Goal: Task Accomplishment & Management: Manage account settings

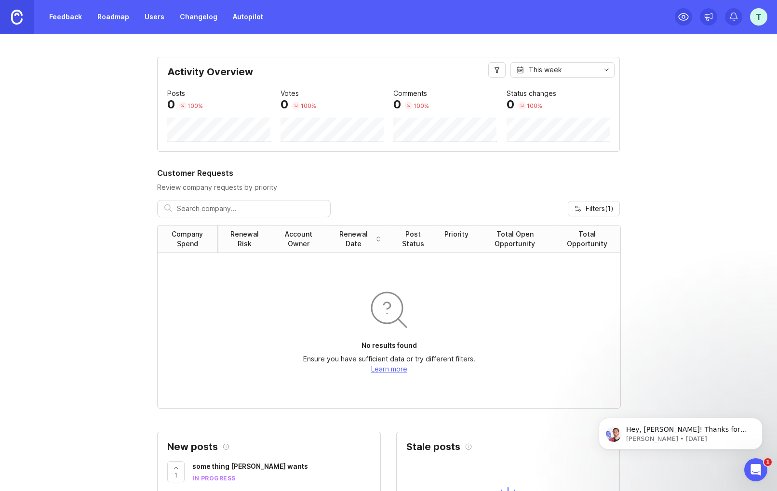
click at [56, 13] on link "Feedback" at bounding box center [65, 16] width 44 height 17
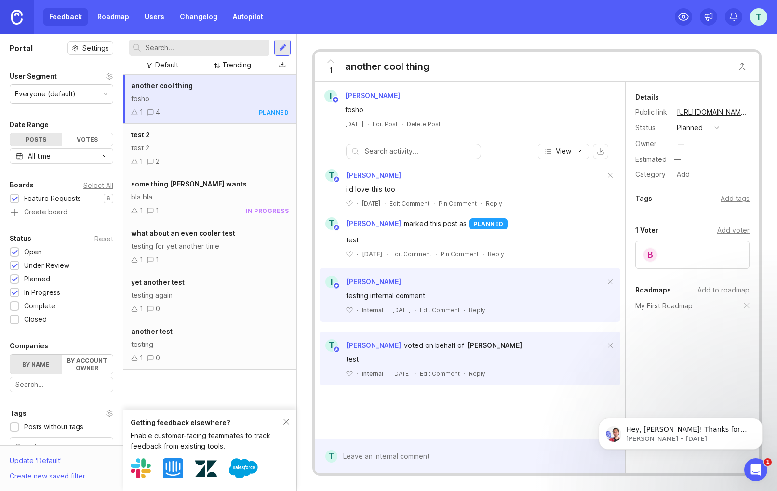
click at [165, 20] on link "Users" at bounding box center [154, 16] width 31 height 17
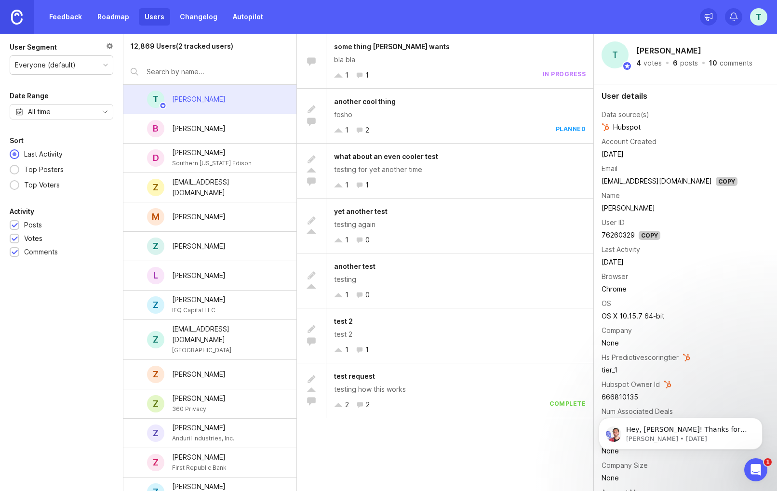
click at [170, 69] on input "text" at bounding box center [218, 72] width 143 height 11
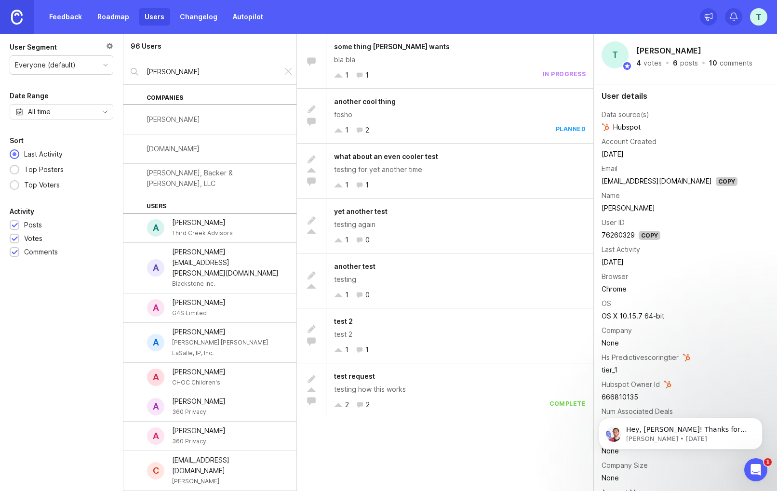
type input "adam jackson"
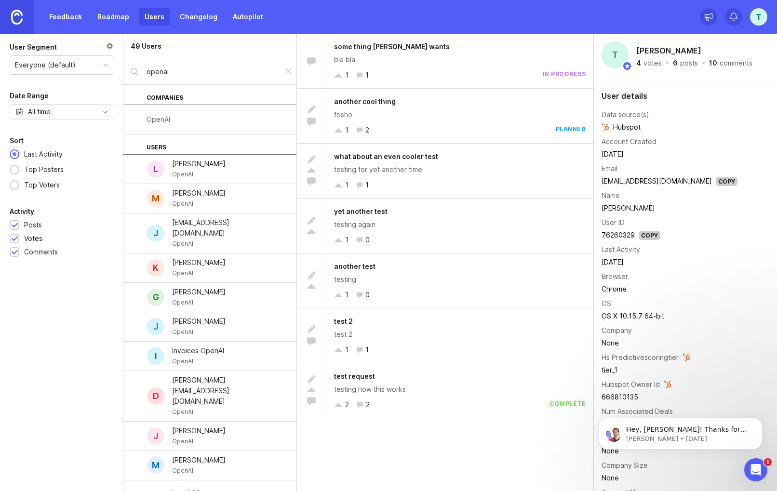
type input "openai"
click at [171, 117] on div "OpenAI" at bounding box center [209, 119] width 173 height 29
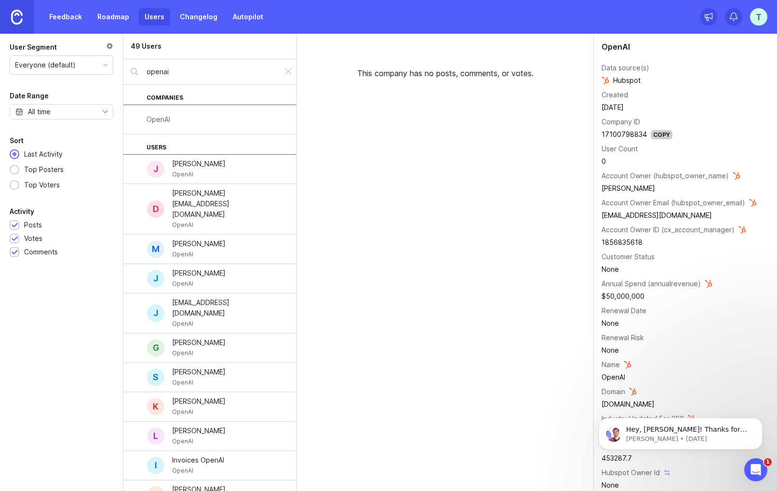
click at [285, 74] on div at bounding box center [289, 72] width 12 height 13
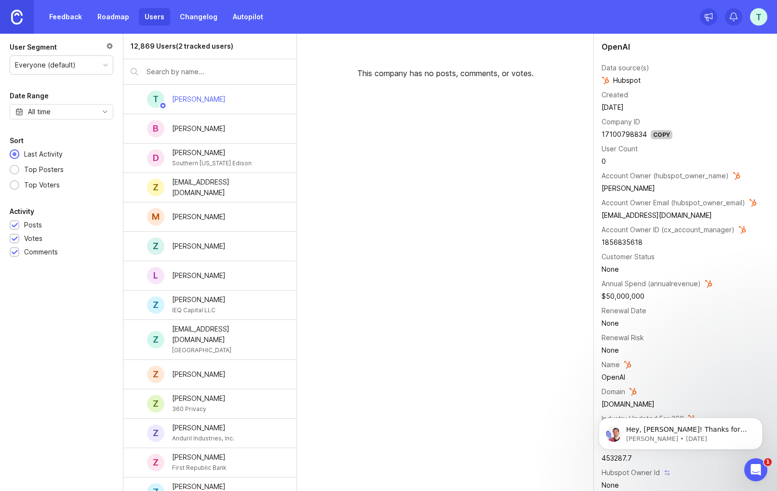
click at [114, 14] on link "Roadmap" at bounding box center [113, 16] width 43 height 17
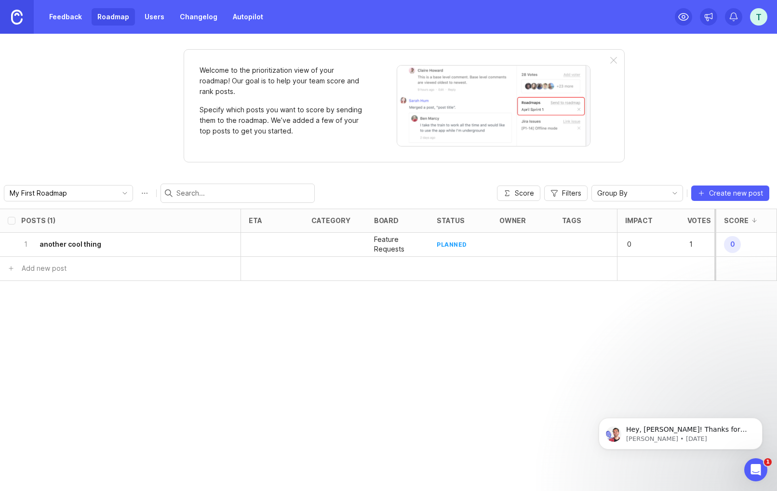
click at [78, 245] on h6 "another cool thing" at bounding box center [71, 245] width 62 height 10
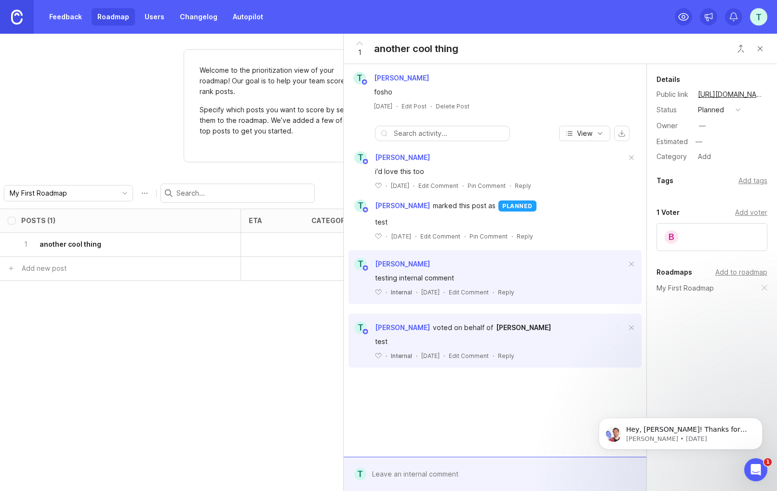
click at [132, 157] on div "Welcome to the prioritization view of your roadmap! Our goal is to help your te…" at bounding box center [388, 263] width 777 height 458
click at [463, 273] on div "testing internal comment" at bounding box center [500, 278] width 251 height 11
click at [676, 241] on div "B" at bounding box center [671, 237] width 15 height 15
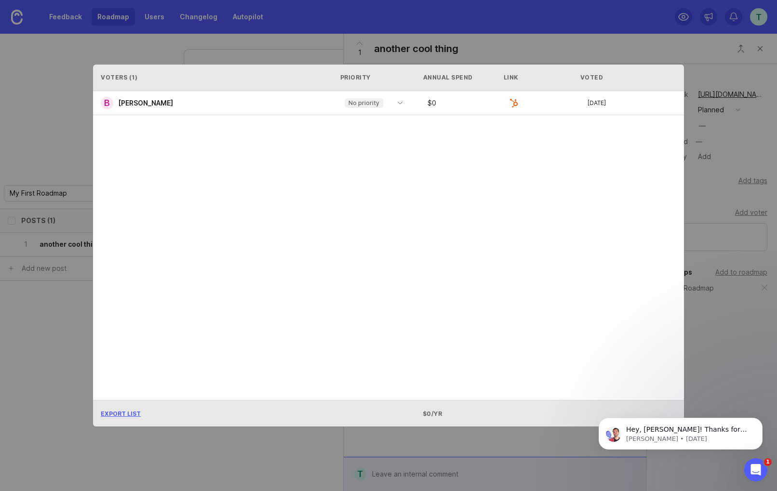
click at [177, 103] on link "B Brandon Hamric" at bounding box center [141, 103] width 80 height 13
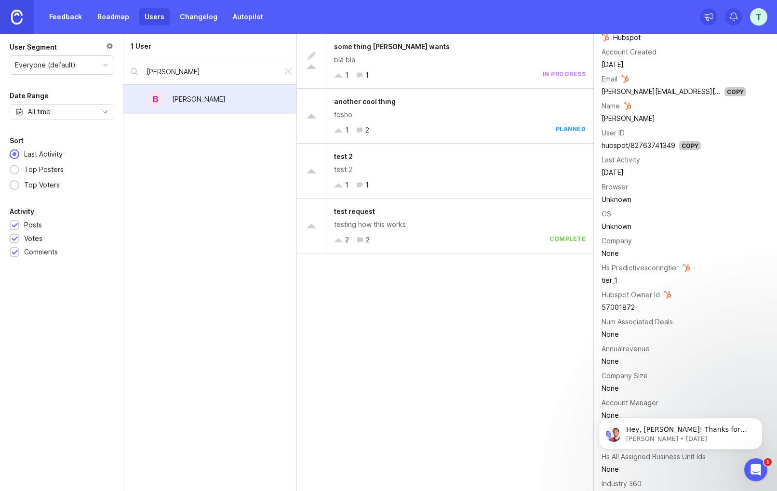
scroll to position [153, 0]
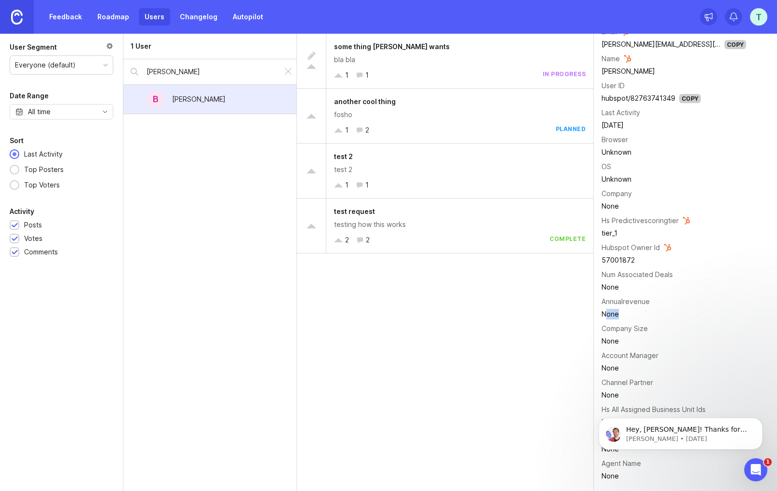
drag, startPoint x: 623, startPoint y: 314, endPoint x: 604, endPoint y: 313, distance: 19.3
click at [604, 313] on div "None" at bounding box center [674, 314] width 145 height 11
click at [626, 313] on div "None" at bounding box center [674, 314] width 145 height 11
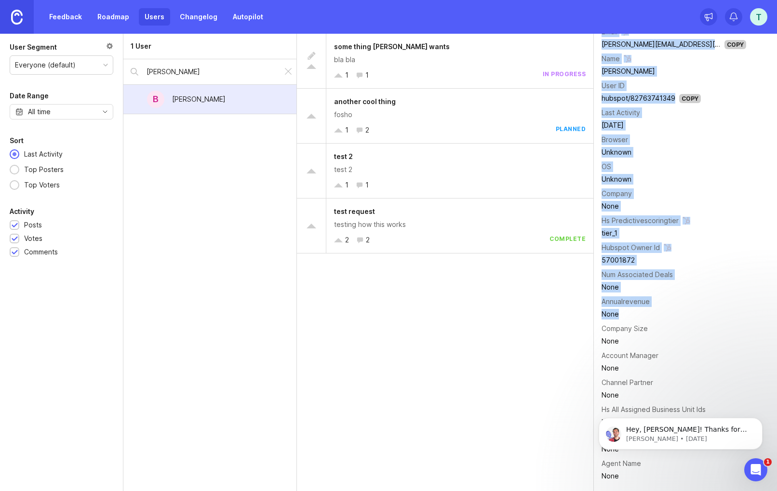
drag, startPoint x: 618, startPoint y: 314, endPoint x: 601, endPoint y: 313, distance: 17.4
click at [601, 313] on div "User details Data source(s) Hubspot Account Created December 6, 2024 Email bran…" at bounding box center [685, 219] width 183 height 544
click at [620, 316] on div "None" at bounding box center [674, 314] width 145 height 11
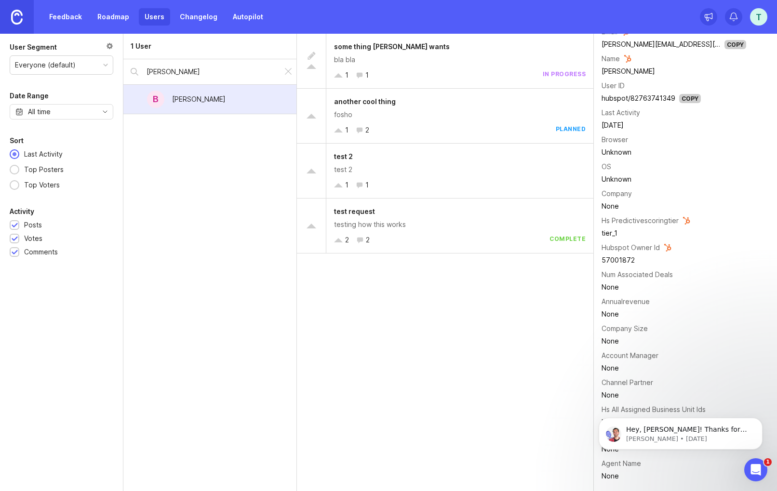
click at [292, 71] on div at bounding box center [289, 72] width 12 height 13
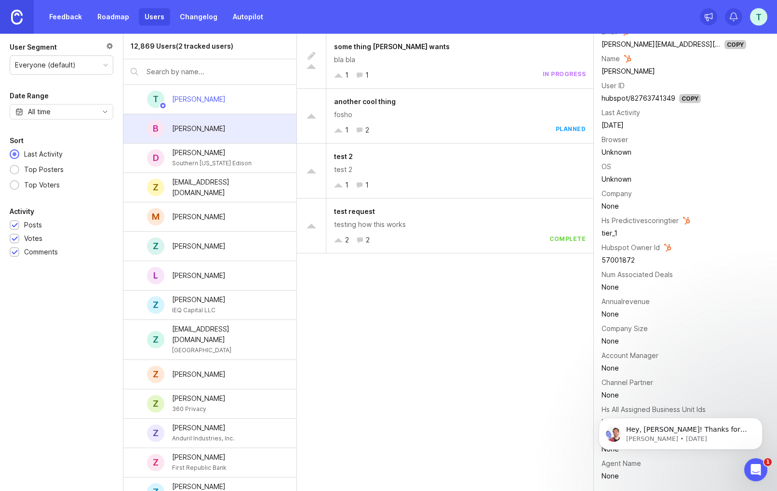
click at [210, 73] on input "text" at bounding box center [218, 72] width 143 height 11
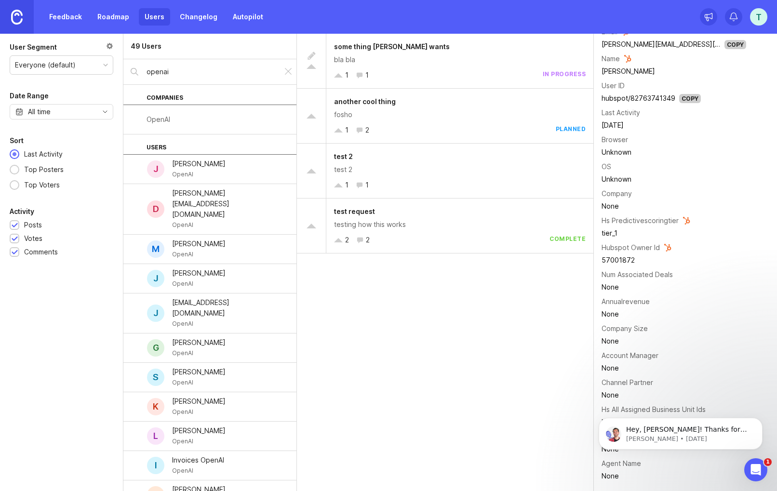
click at [209, 174] on div "OpenAI" at bounding box center [199, 174] width 54 height 11
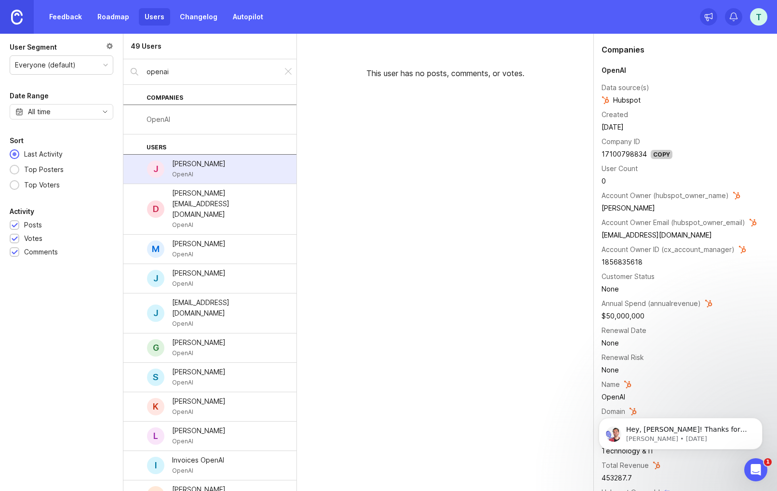
scroll to position [656, 0]
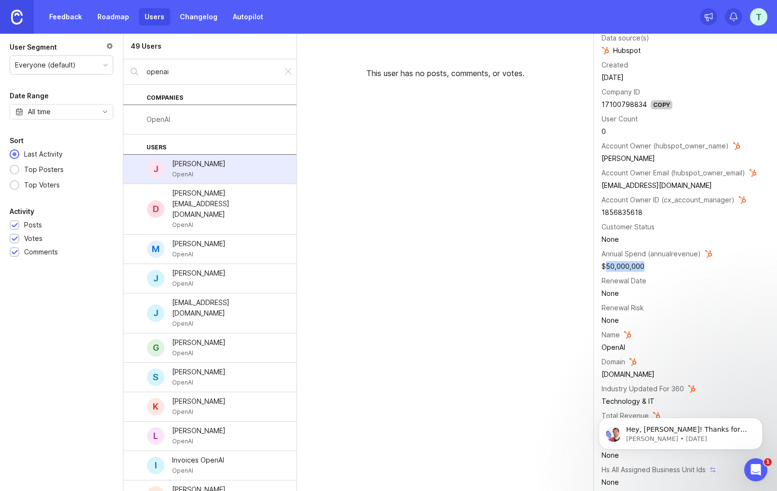
drag, startPoint x: 649, startPoint y: 266, endPoint x: 608, endPoint y: 266, distance: 41.5
click at [608, 266] on td "$50,000,000" at bounding box center [679, 266] width 155 height 13
click at [653, 266] on td "$50,000,000" at bounding box center [679, 266] width 155 height 13
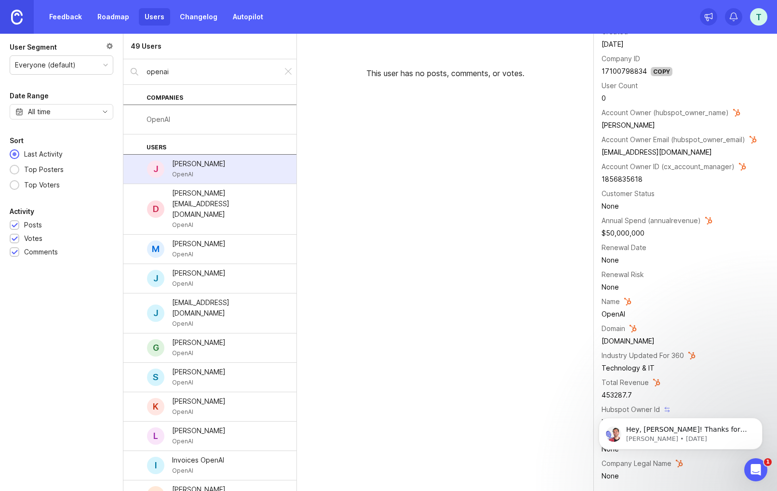
scroll to position [0, 0]
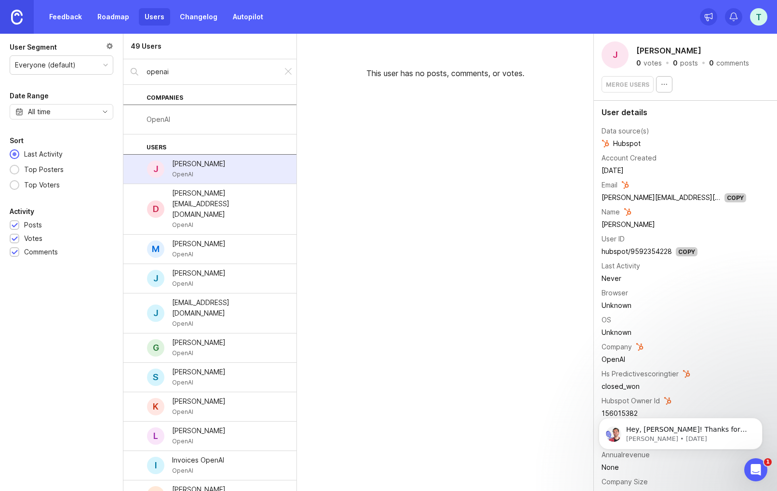
click at [197, 75] on input "openai" at bounding box center [211, 72] width 129 height 11
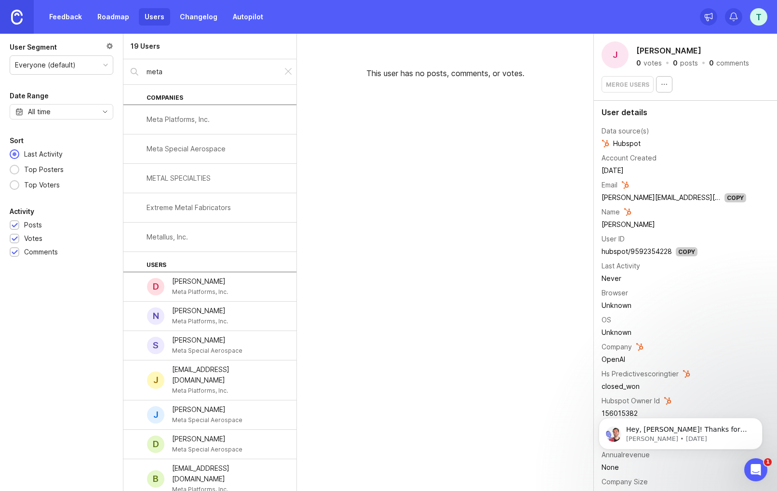
type input "meta"
click at [207, 123] on div "Meta Platforms, Inc." at bounding box center [178, 119] width 63 height 11
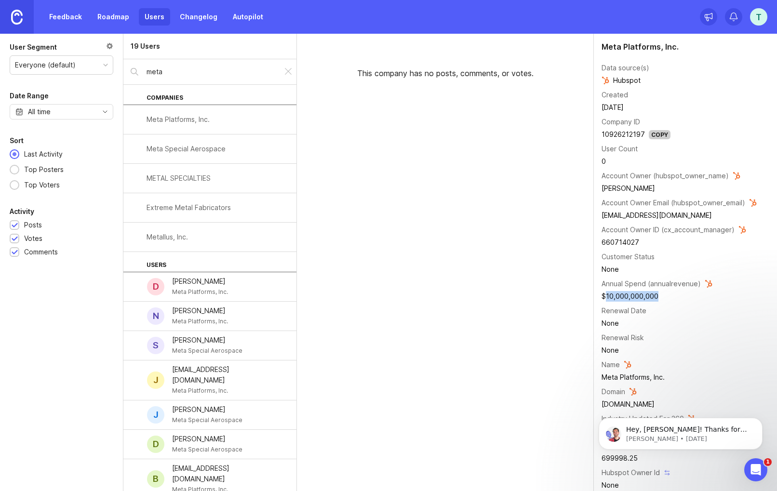
drag, startPoint x: 640, startPoint y: 297, endPoint x: 607, endPoint y: 297, distance: 32.8
click at [607, 297] on td "$10,000,000,000" at bounding box center [679, 296] width 155 height 13
drag, startPoint x: 607, startPoint y: 297, endPoint x: 659, endPoint y: 296, distance: 51.6
click at [659, 296] on td "$10,000,000,000" at bounding box center [679, 296] width 155 height 13
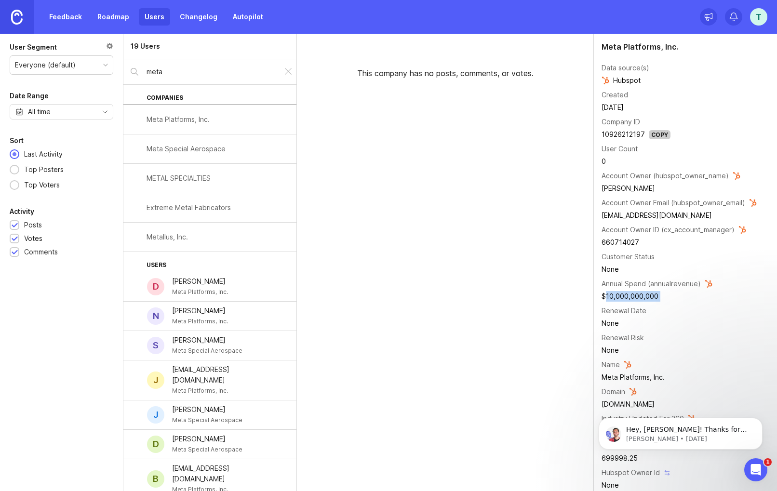
click at [659, 296] on td "$10,000,000,000" at bounding box center [679, 296] width 155 height 13
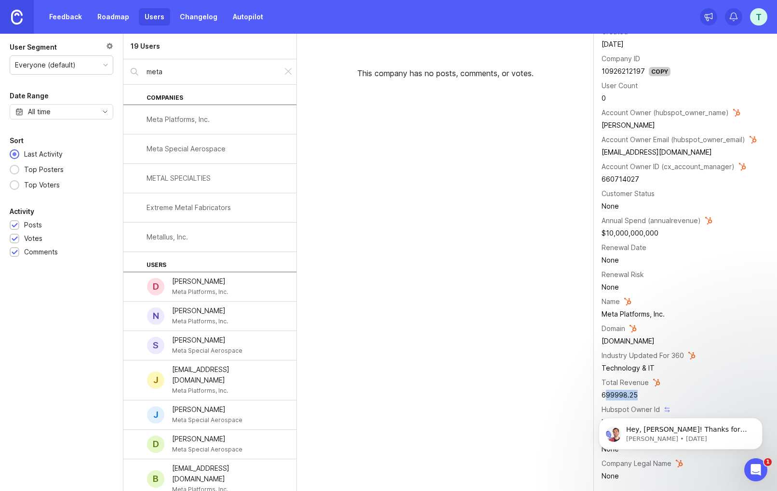
drag, startPoint x: 629, startPoint y: 396, endPoint x: 605, endPoint y: 395, distance: 24.1
click at [605, 395] on div "699998.25" at bounding box center [679, 395] width 155 height 11
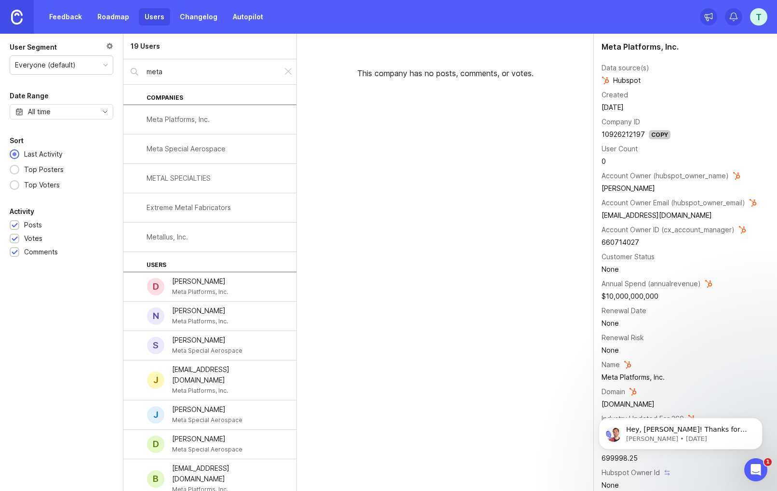
click at [185, 69] on input "meta" at bounding box center [211, 72] width 129 height 11
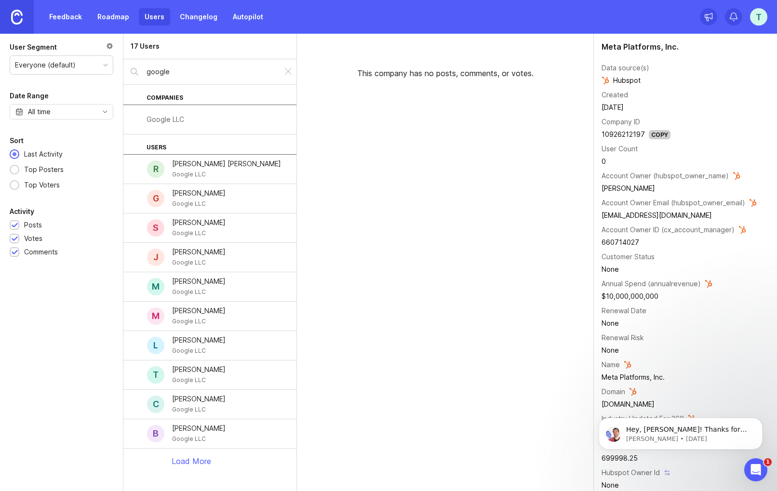
type input "google"
click at [184, 119] on div "Google LLC" at bounding box center [209, 119] width 173 height 29
click at [707, 283] on img at bounding box center [709, 284] width 8 height 8
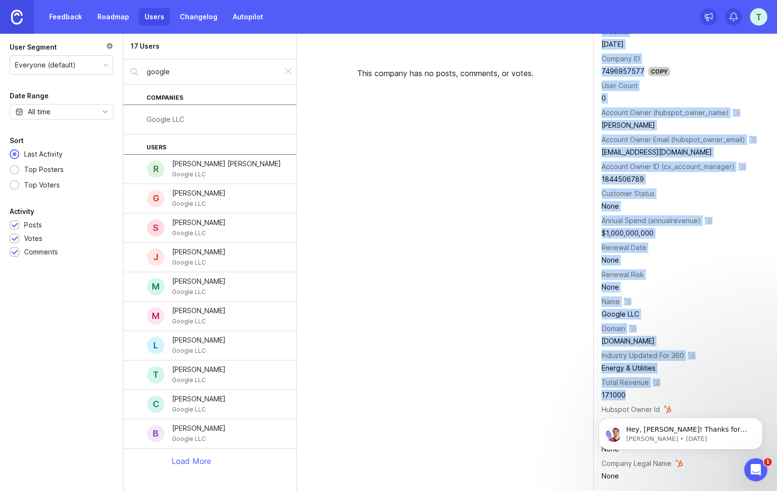
drag, startPoint x: 627, startPoint y: 396, endPoint x: 598, endPoint y: 396, distance: 28.4
click at [598, 396] on div "Google LLC Data source(s) Hubspot Created December 16, 2021 Company ID 74969575…" at bounding box center [685, 231] width 183 height 521
click at [606, 396] on div "171000" at bounding box center [679, 395] width 155 height 11
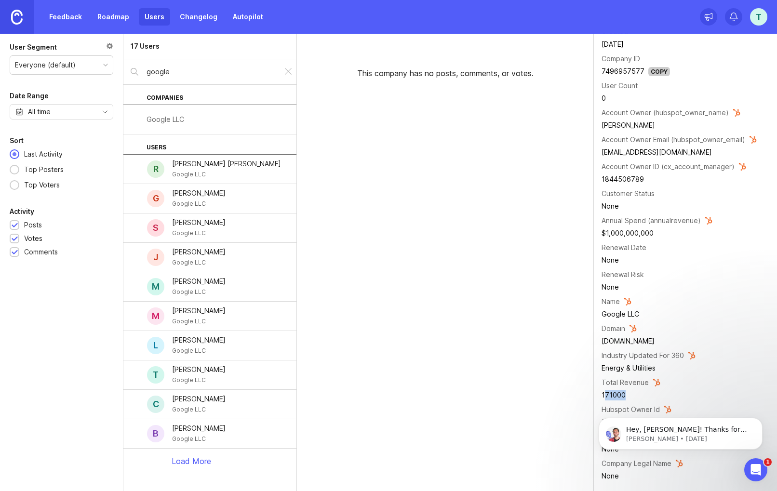
drag, startPoint x: 625, startPoint y: 396, endPoint x: 604, endPoint y: 395, distance: 21.2
click at [604, 395] on div "171000" at bounding box center [679, 395] width 155 height 11
click at [655, 382] on img at bounding box center [657, 383] width 8 height 8
drag, startPoint x: 656, startPoint y: 235, endPoint x: 603, endPoint y: 231, distance: 53.7
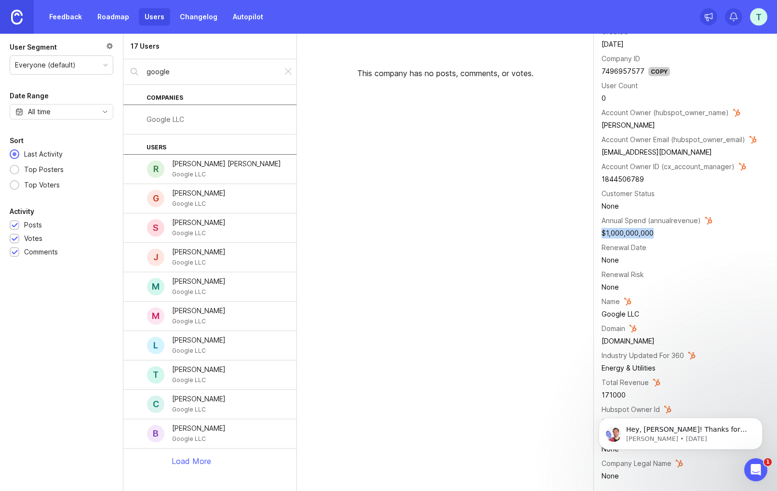
click at [603, 231] on td "$1,000,000,000" at bounding box center [679, 233] width 155 height 13
click at [764, 14] on div "T" at bounding box center [758, 16] width 17 height 17
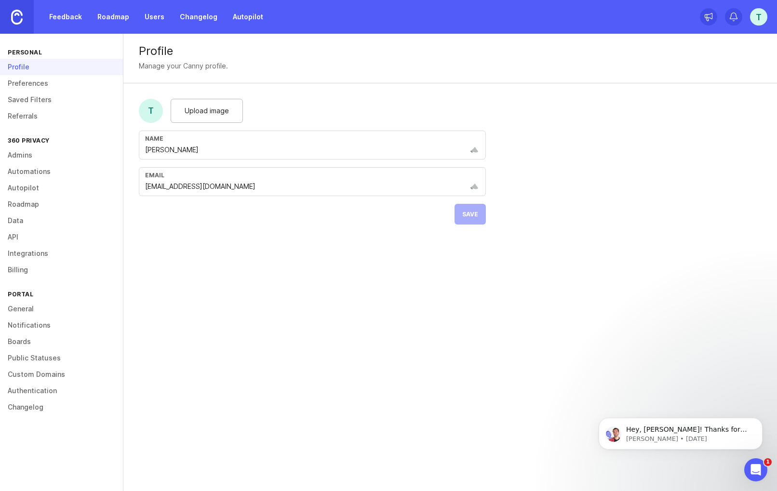
click at [40, 86] on link "Preferences" at bounding box center [61, 83] width 123 height 16
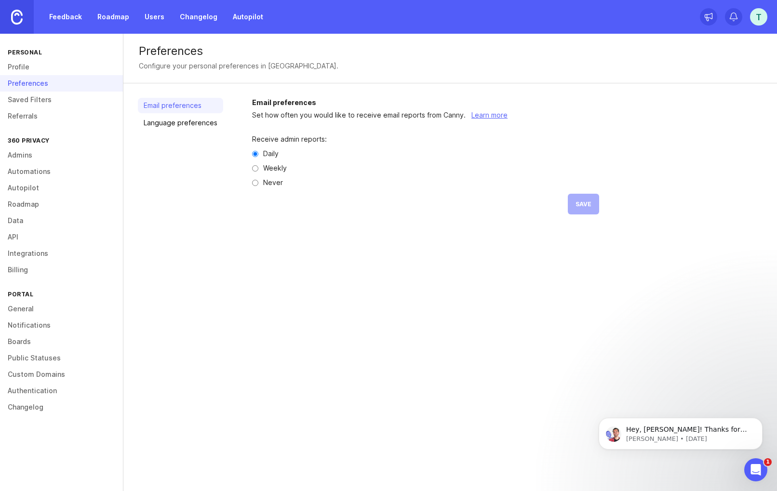
click at [25, 305] on link "General" at bounding box center [61, 309] width 123 height 16
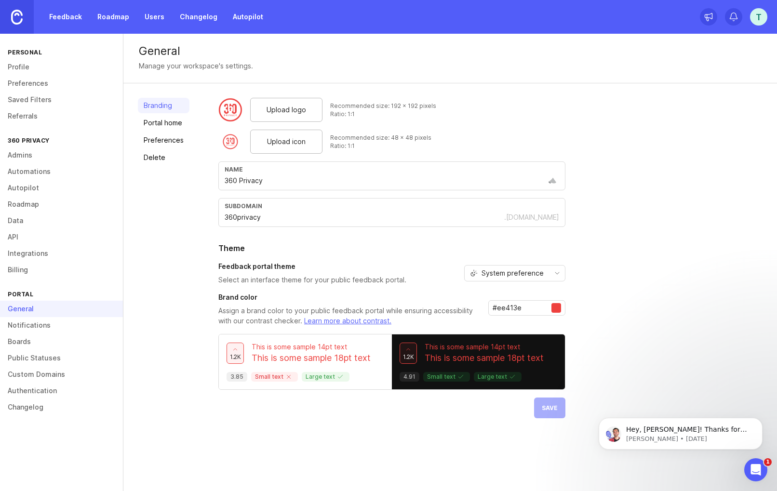
click at [162, 128] on link "Portal home" at bounding box center [164, 122] width 52 height 15
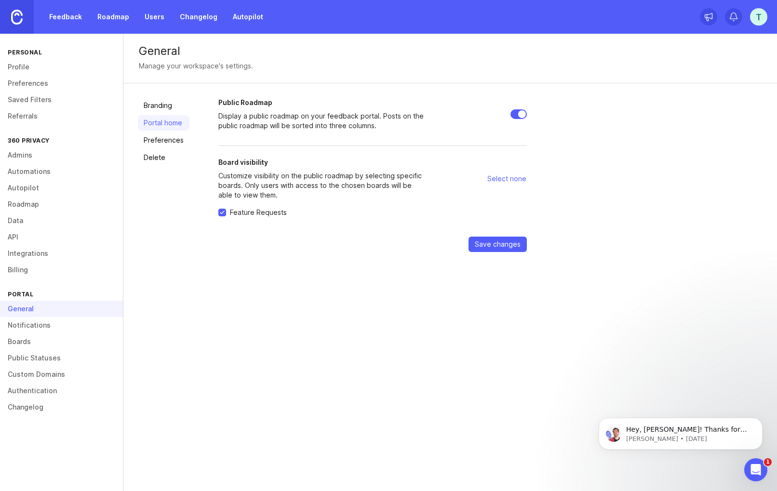
click at [161, 143] on link "Preferences" at bounding box center [164, 140] width 52 height 15
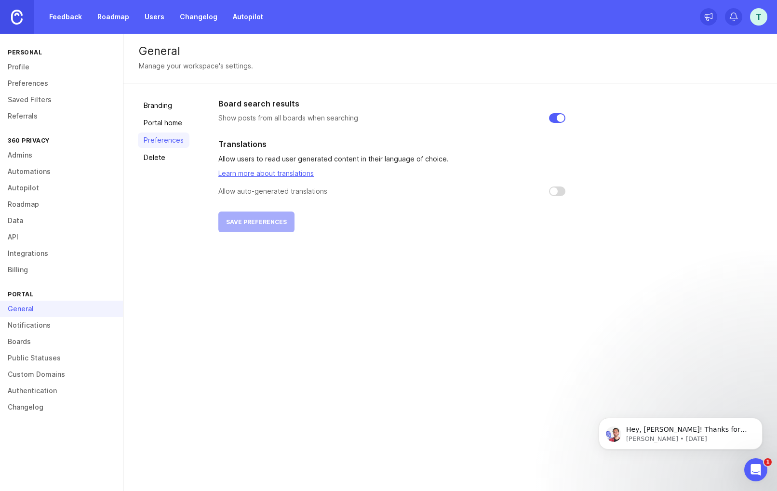
click at [35, 326] on link "Notifications" at bounding box center [61, 325] width 123 height 16
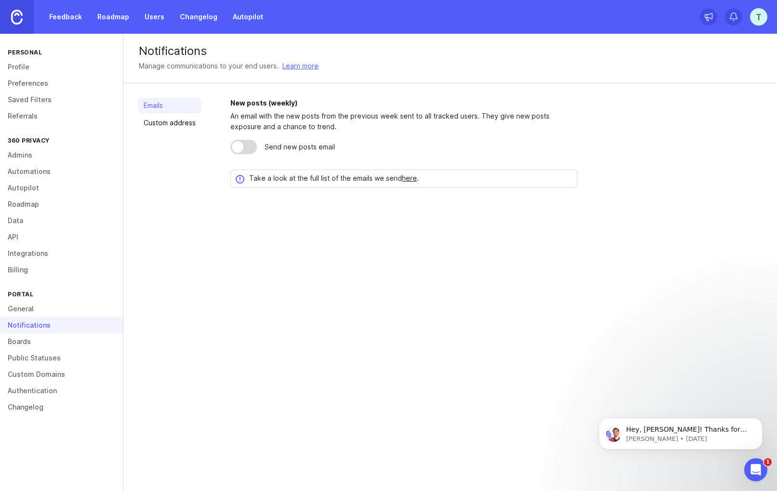
click at [25, 341] on link "Boards" at bounding box center [61, 342] width 123 height 16
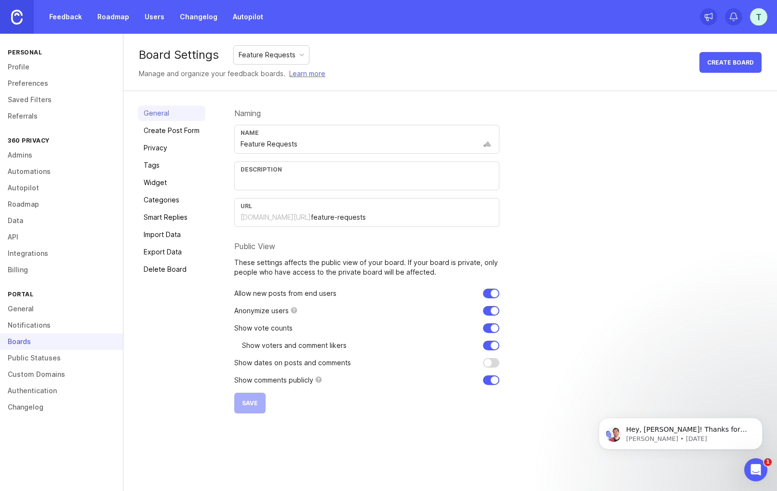
click at [65, 359] on link "Public Statuses" at bounding box center [61, 358] width 123 height 16
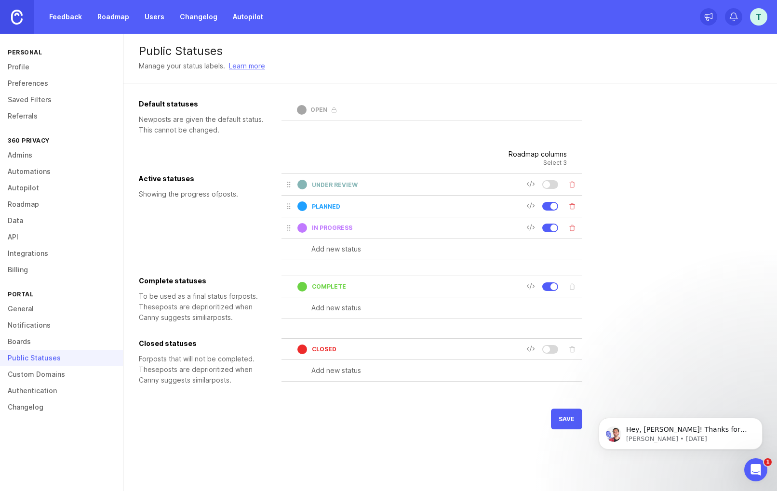
click at [53, 377] on link "Custom Domains" at bounding box center [61, 374] width 123 height 16
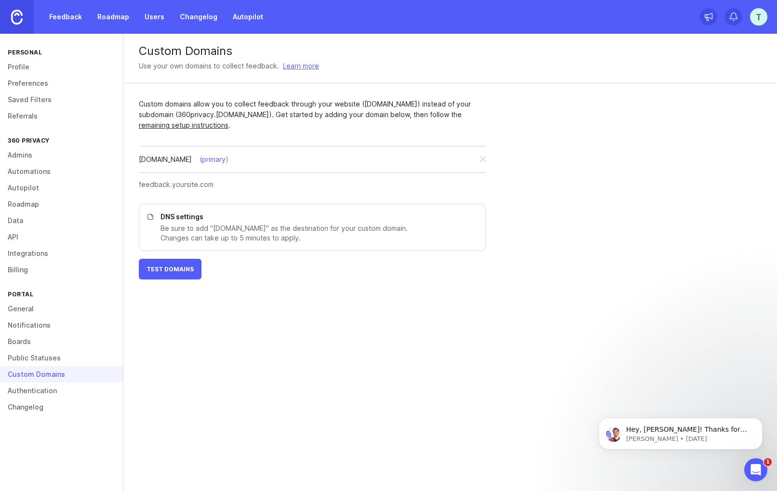
click at [45, 393] on link "Authentication" at bounding box center [61, 391] width 123 height 16
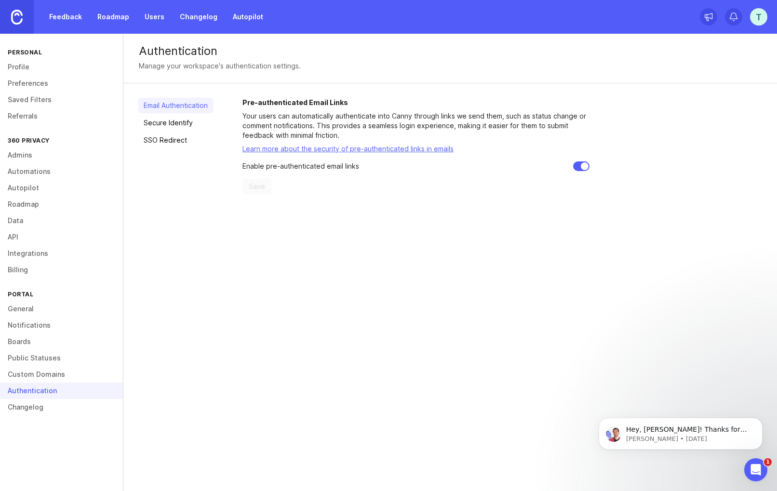
click at [36, 409] on link "Changelog" at bounding box center [61, 407] width 123 height 16
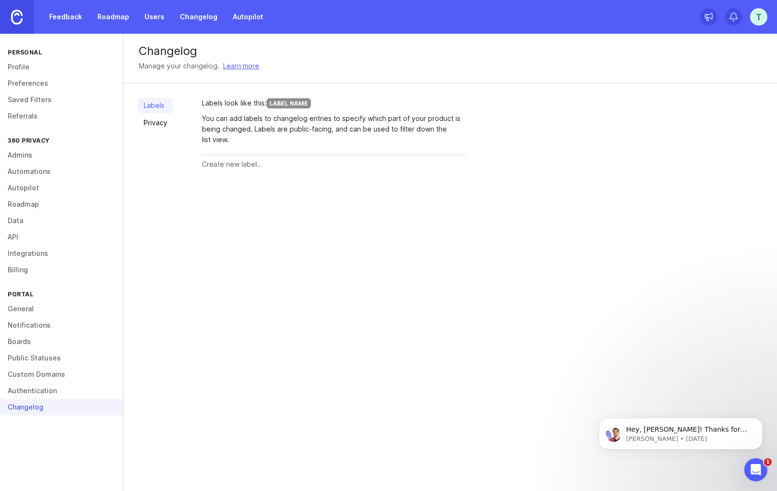
click at [21, 153] on link "Admins" at bounding box center [61, 155] width 123 height 16
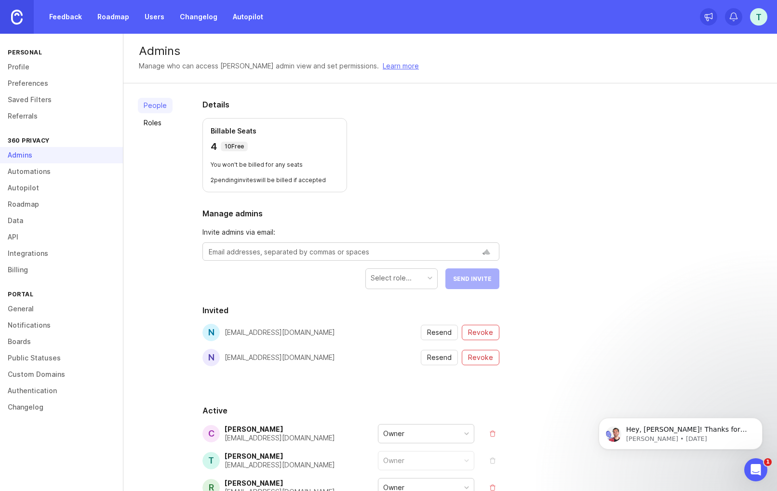
click at [30, 175] on link "Automations" at bounding box center [61, 171] width 123 height 16
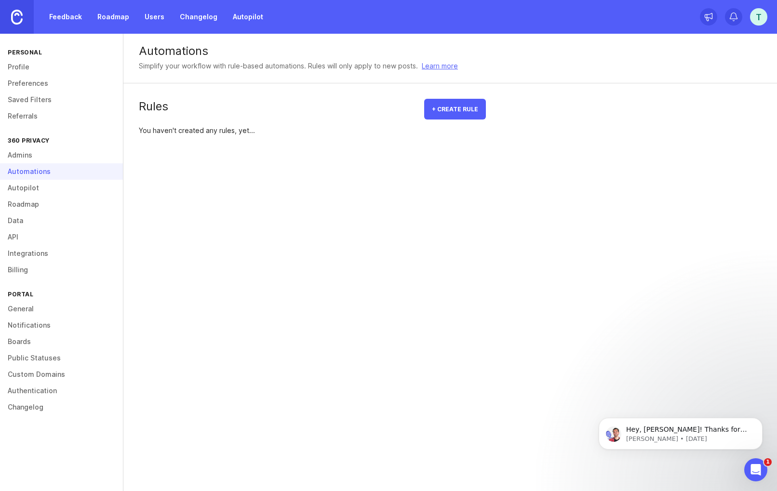
click at [12, 155] on link "Admins" at bounding box center [61, 155] width 123 height 16
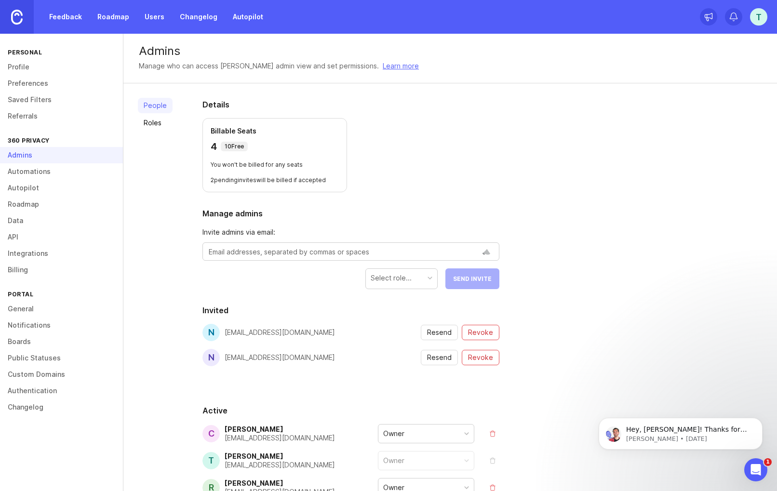
click at [25, 189] on link "Autopilot" at bounding box center [61, 188] width 123 height 16
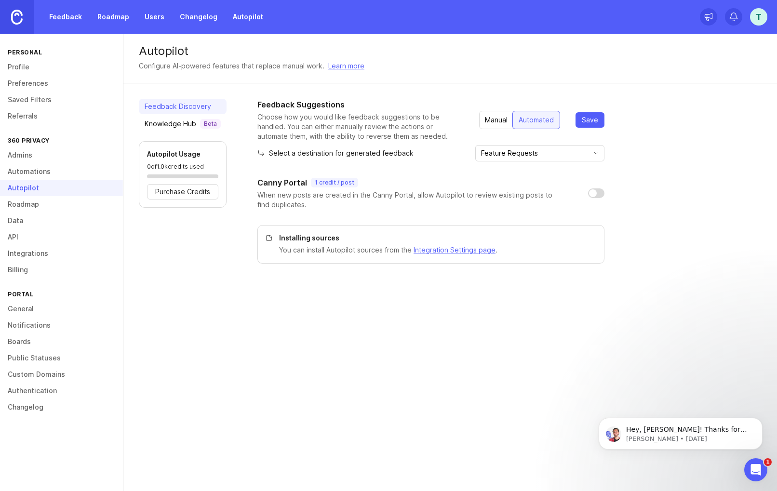
click at [29, 153] on link "Admins" at bounding box center [61, 155] width 123 height 16
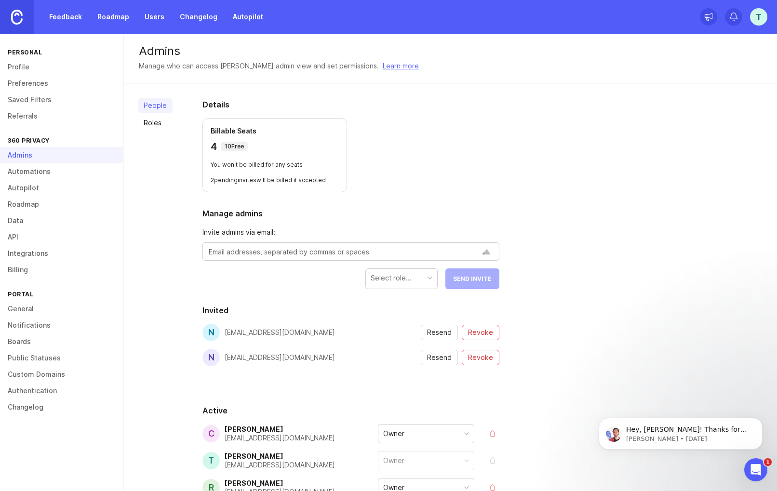
click at [29, 189] on link "Autopilot" at bounding box center [61, 188] width 123 height 16
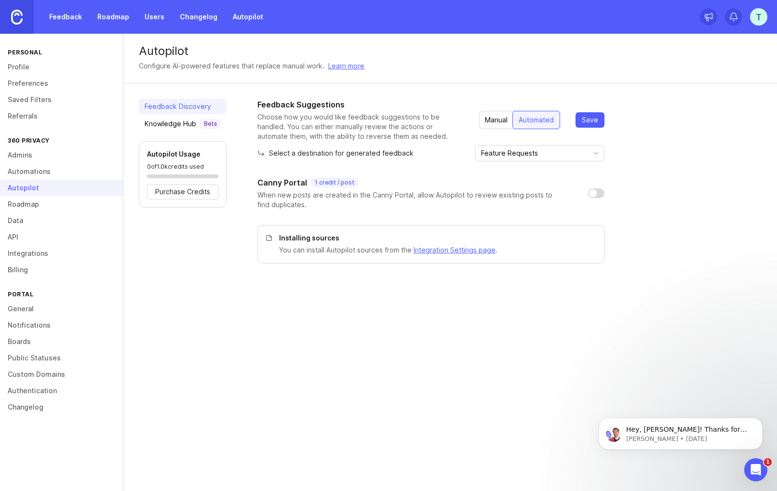
click at [29, 208] on link "Roadmap" at bounding box center [61, 204] width 123 height 16
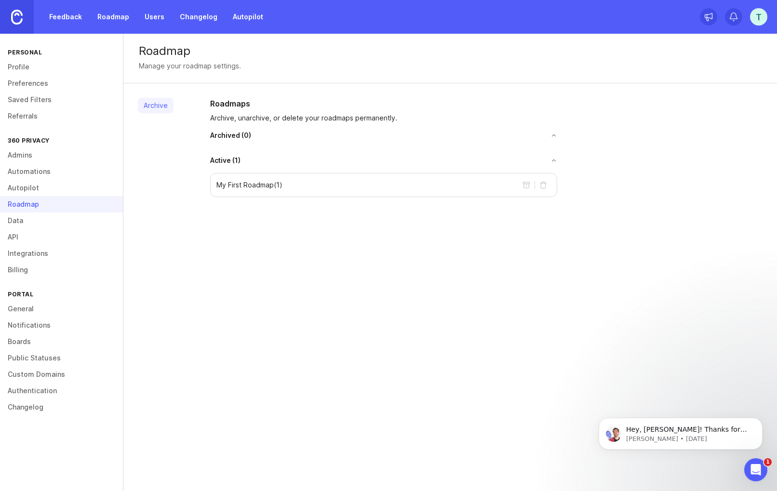
click at [25, 216] on link "Data" at bounding box center [61, 221] width 123 height 16
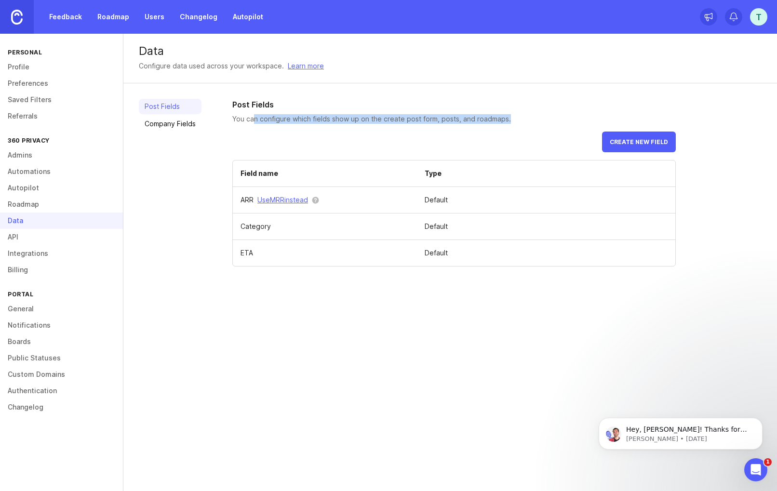
drag, startPoint x: 255, startPoint y: 116, endPoint x: 508, endPoint y: 121, distance: 253.7
click at [508, 121] on p "You can configure which fields show up on the create post form, posts, and road…" at bounding box center [454, 119] width 444 height 10
drag, startPoint x: 507, startPoint y: 120, endPoint x: 440, endPoint y: 120, distance: 67.0
click at [440, 120] on p "You can configure which fields show up on the create post form, posts, and road…" at bounding box center [454, 119] width 444 height 10
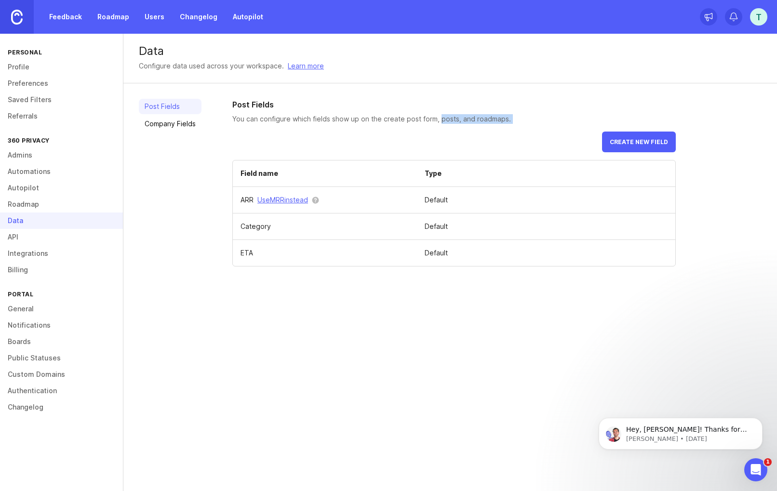
click at [440, 120] on p "You can configure which fields show up on the create post form, posts, and road…" at bounding box center [454, 119] width 444 height 10
click at [179, 125] on link "Company Fields" at bounding box center [170, 123] width 63 height 15
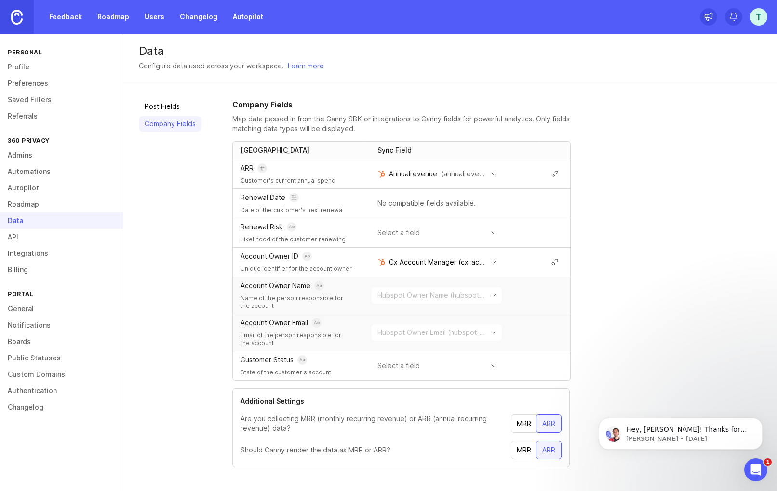
click at [262, 169] on line at bounding box center [262, 169] width 4 height 0
click at [436, 176] on p "Annualrevenue" at bounding box center [413, 174] width 48 height 10
click at [427, 206] on p "Total Revenue" at bounding box center [413, 209] width 47 height 10
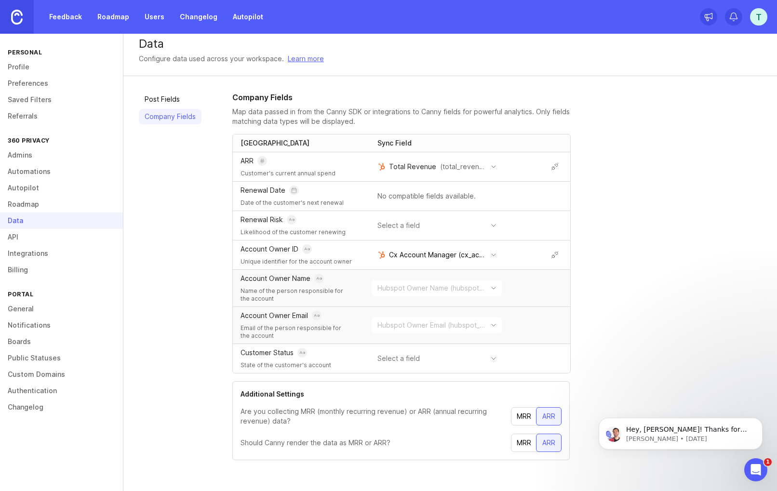
click at [415, 170] on p "Total Revenue" at bounding box center [412, 167] width 47 height 10
click at [412, 184] on p "Annualrevenue" at bounding box center [414, 186] width 48 height 10
drag, startPoint x: 378, startPoint y: 410, endPoint x: 417, endPoint y: 413, distance: 38.7
click at [417, 413] on p "Are you collecting MRR (monthly recurring revenue) or ARR (annual recurring rev…" at bounding box center [376, 416] width 270 height 19
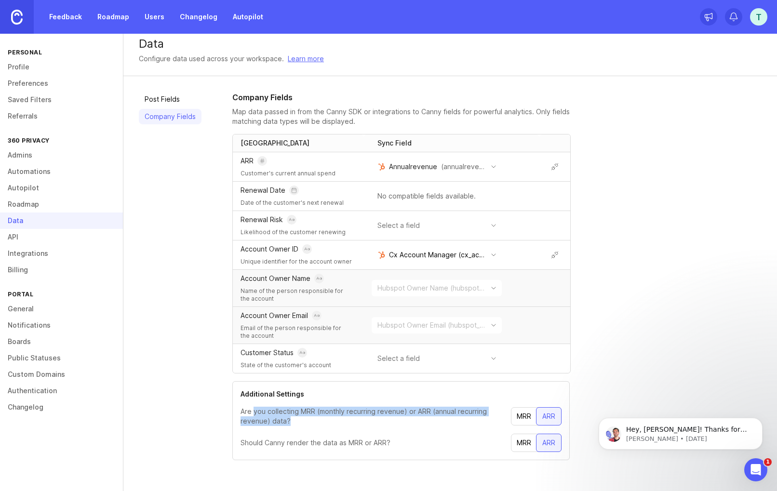
drag, startPoint x: 307, startPoint y: 425, endPoint x: 253, endPoint y: 412, distance: 55.9
click at [253, 412] on section "Additional Settings Are you collecting MRR (monthly recurring revenue) or ARR (…" at bounding box center [401, 420] width 338 height 79
click at [253, 412] on p "Are you collecting MRR (monthly recurring revenue) or ARR (annual recurring rev…" at bounding box center [376, 416] width 270 height 19
drag, startPoint x: 396, startPoint y: 442, endPoint x: 336, endPoint y: 440, distance: 60.3
click at [336, 440] on div "Should Canny render the data as MRR or ARR? MRR ARR" at bounding box center [401, 443] width 321 height 18
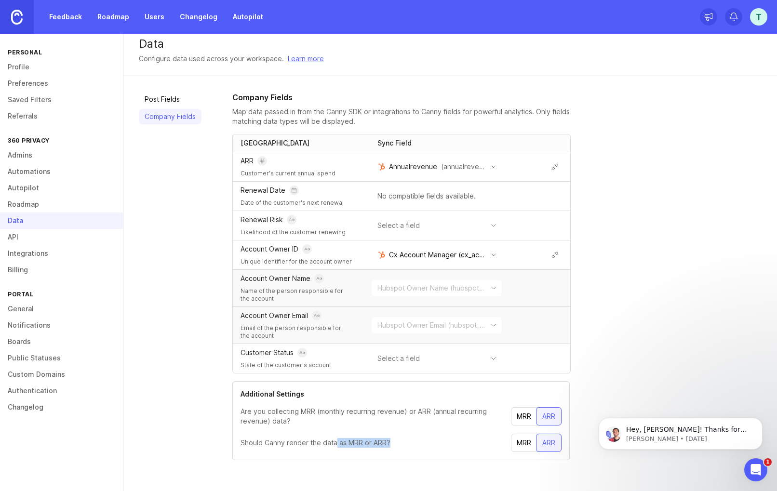
click at [336, 440] on p "Should Canny render the data as MRR or ARR?" at bounding box center [316, 443] width 150 height 10
drag, startPoint x: 319, startPoint y: 441, endPoint x: 392, endPoint y: 440, distance: 73.3
click at [392, 440] on div "Should Canny render the data as MRR or ARR? MRR ARR" at bounding box center [401, 443] width 321 height 18
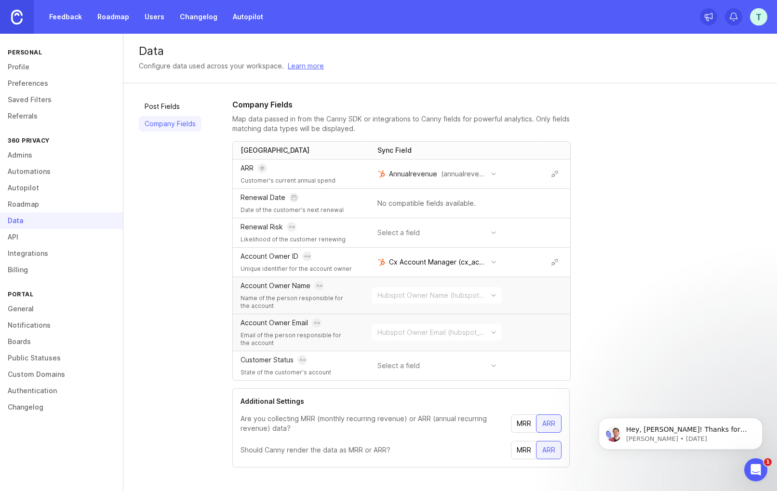
click at [696, 24] on div "Feedback Roadmap Users Changelog Autopilot T" at bounding box center [388, 17] width 777 height 34
click at [120, 17] on link "Roadmap" at bounding box center [113, 16] width 43 height 17
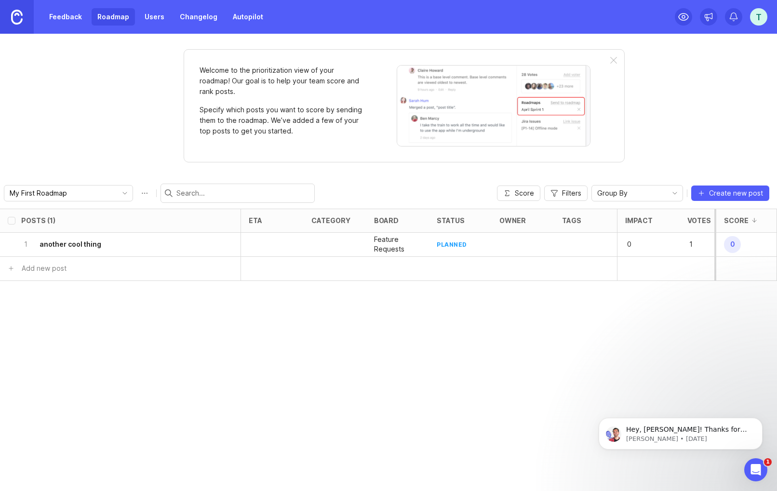
click at [152, 18] on link "Users" at bounding box center [154, 16] width 31 height 17
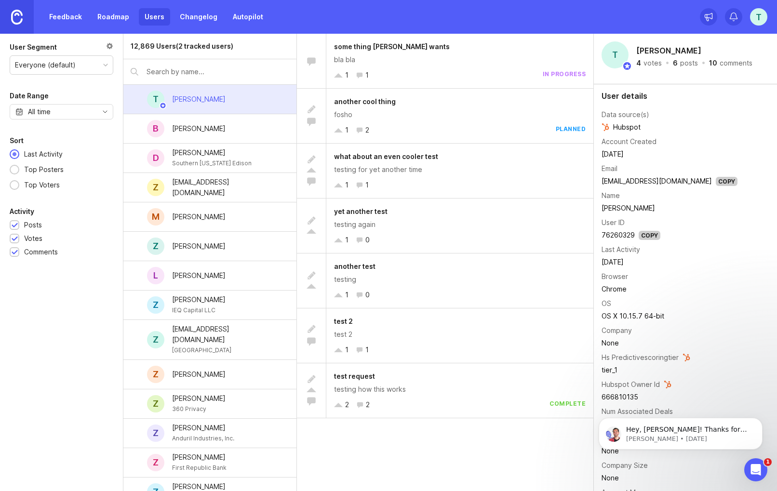
click at [186, 19] on link "Changelog" at bounding box center [198, 16] width 49 height 17
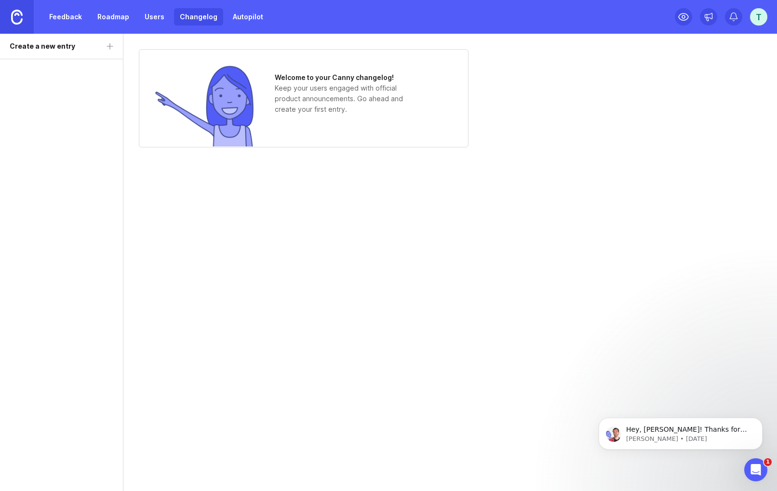
click at [238, 18] on link "Autopilot" at bounding box center [248, 16] width 42 height 17
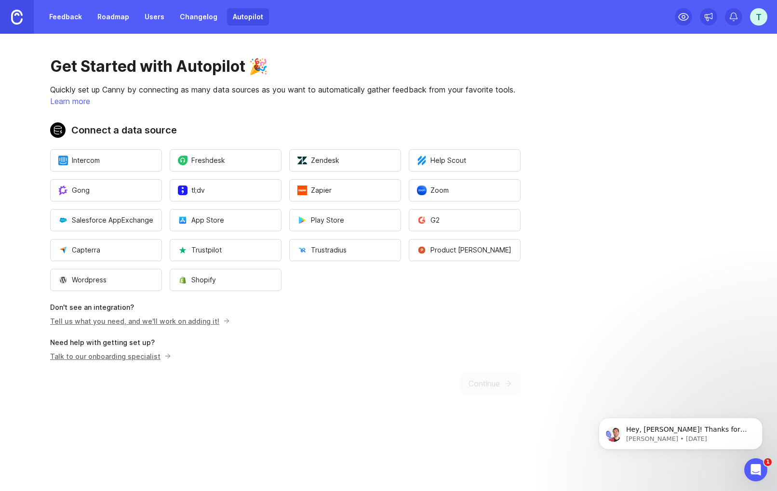
click at [240, 20] on link "Autopilot" at bounding box center [248, 16] width 42 height 17
click at [78, 17] on link "Feedback" at bounding box center [65, 16] width 44 height 17
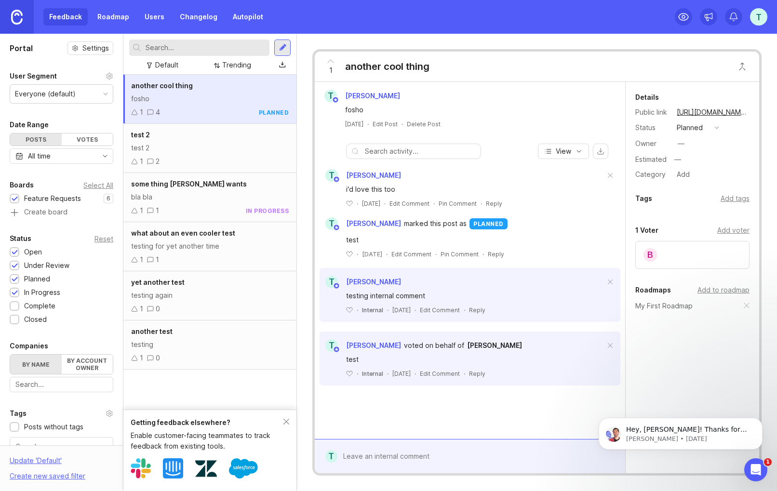
click at [763, 11] on div "T" at bounding box center [758, 16] width 17 height 17
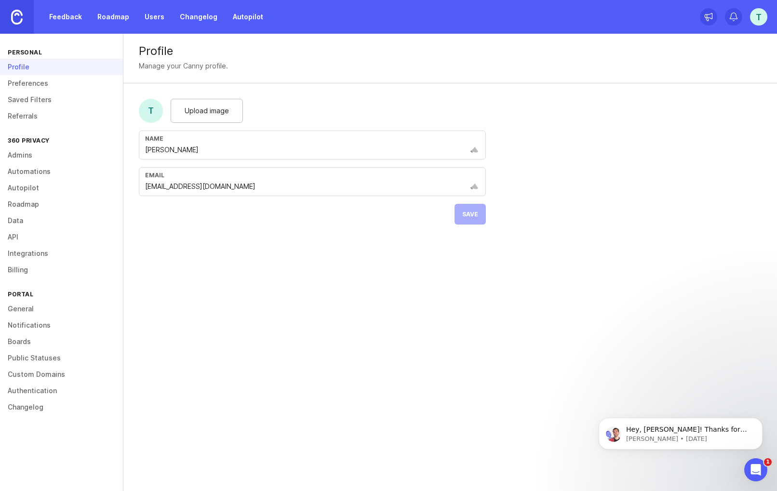
click at [33, 254] on link "Integrations" at bounding box center [61, 253] width 123 height 16
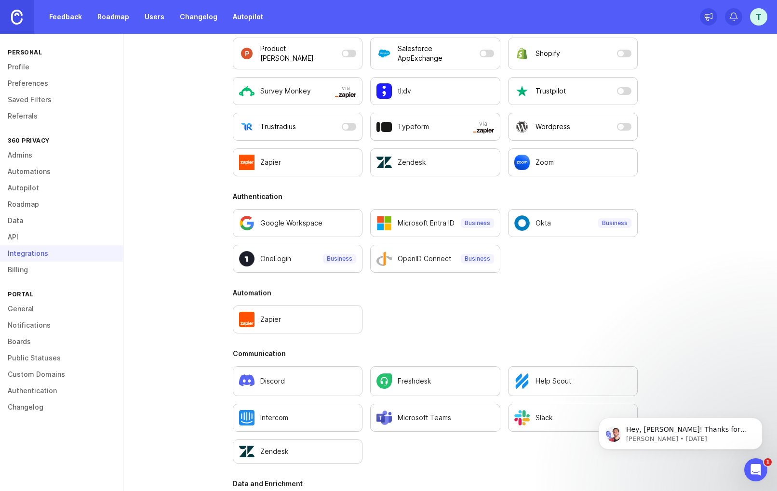
scroll to position [414, 0]
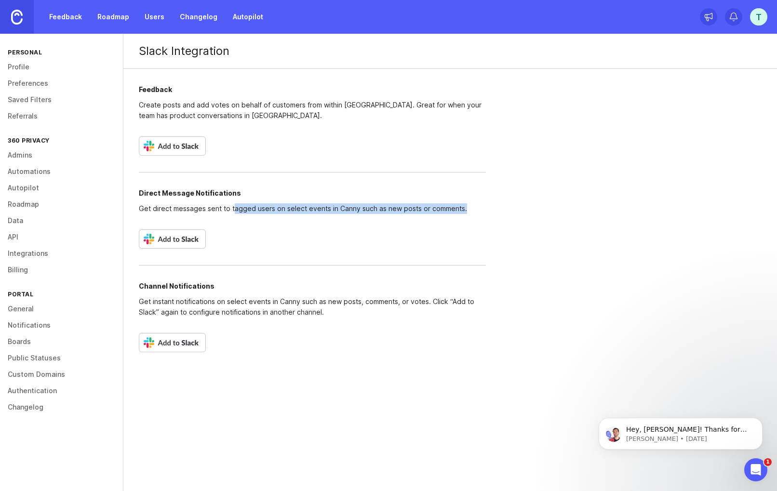
drag, startPoint x: 249, startPoint y: 208, endPoint x: 466, endPoint y: 209, distance: 217.0
click at [466, 209] on p "Get direct messages sent to tagged users on select events in Canny such as new …" at bounding box center [312, 208] width 347 height 11
drag, startPoint x: 466, startPoint y: 209, endPoint x: 337, endPoint y: 204, distance: 129.3
click at [337, 204] on p "Get direct messages sent to tagged users on select events in Canny such as new …" at bounding box center [312, 208] width 347 height 11
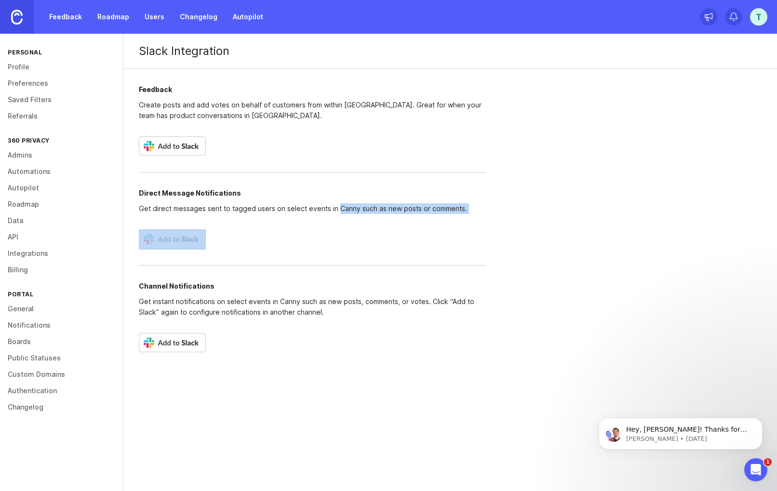
click at [337, 204] on p "Get direct messages sent to tagged users on select events in Canny such as new …" at bounding box center [312, 208] width 347 height 11
drag, startPoint x: 337, startPoint y: 204, endPoint x: 465, endPoint y: 212, distance: 129.0
click at [465, 212] on p "Get direct messages sent to tagged users on select events in Canny such as new …" at bounding box center [312, 208] width 347 height 11
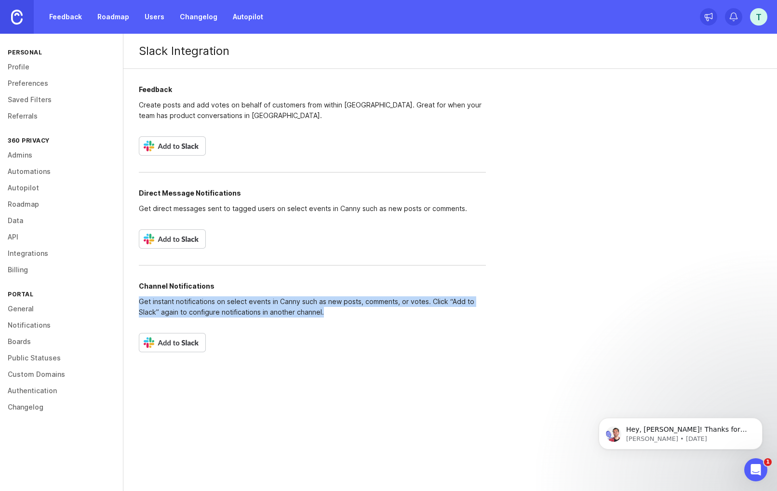
drag, startPoint x: 140, startPoint y: 301, endPoint x: 337, endPoint y: 313, distance: 197.1
click at [337, 313] on p "Get instant notifications on select events in Canny such as new posts, comments…" at bounding box center [312, 307] width 347 height 21
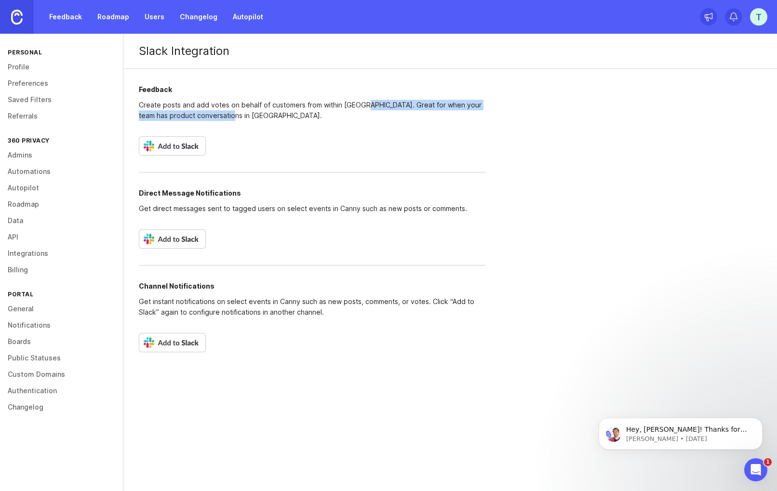
drag, startPoint x: 362, startPoint y: 104, endPoint x: 363, endPoint y: 116, distance: 12.1
click at [363, 116] on p "Create posts and add votes on behalf of customers from within [GEOGRAPHIC_DATA]…" at bounding box center [312, 110] width 347 height 21
drag, startPoint x: 220, startPoint y: 113, endPoint x: 131, endPoint y: 98, distance: 90.4
click at [131, 98] on div "Feedback Create posts and add votes on behalf of customers from within Slack. G…" at bounding box center [312, 219] width 378 height 300
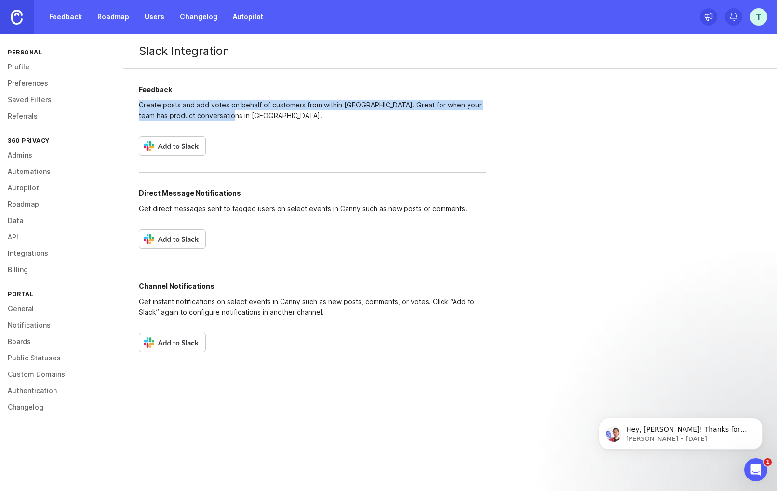
click at [187, 102] on p "Create posts and add votes on behalf of customers from within [GEOGRAPHIC_DATA]…" at bounding box center [312, 110] width 347 height 21
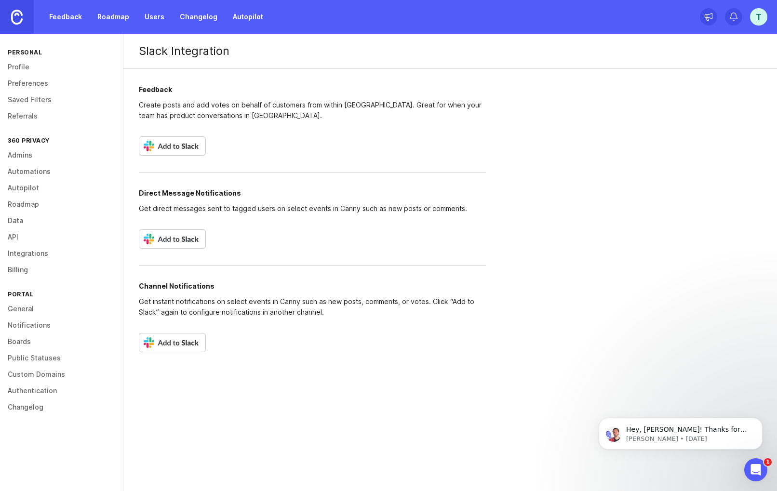
click at [176, 344] on img at bounding box center [172, 342] width 67 height 19
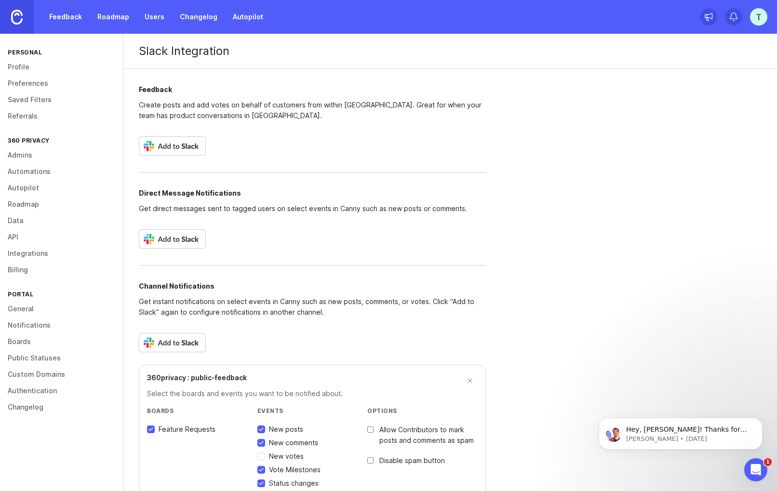
scroll to position [50, 0]
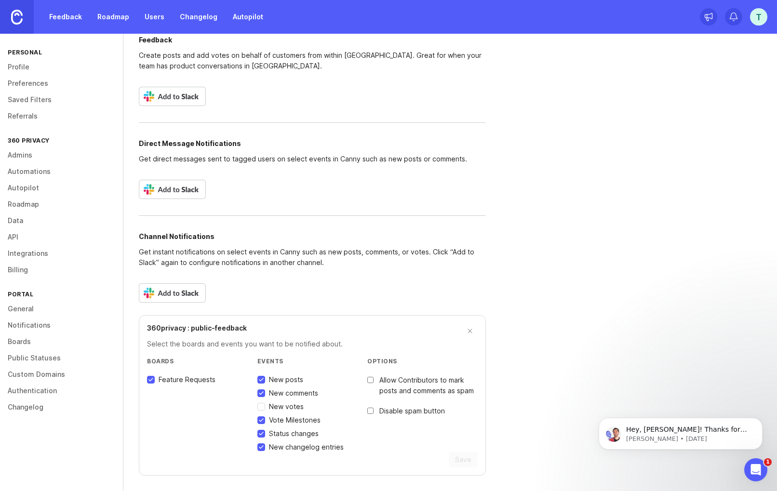
click at [262, 408] on input "New votes" at bounding box center [261, 407] width 8 height 8
click at [262, 407] on input "New votes" at bounding box center [261, 407] width 8 height 8
checkbox input "false"
click at [471, 461] on span "Save" at bounding box center [463, 460] width 16 height 10
